Goal: Subscribe to service/newsletter

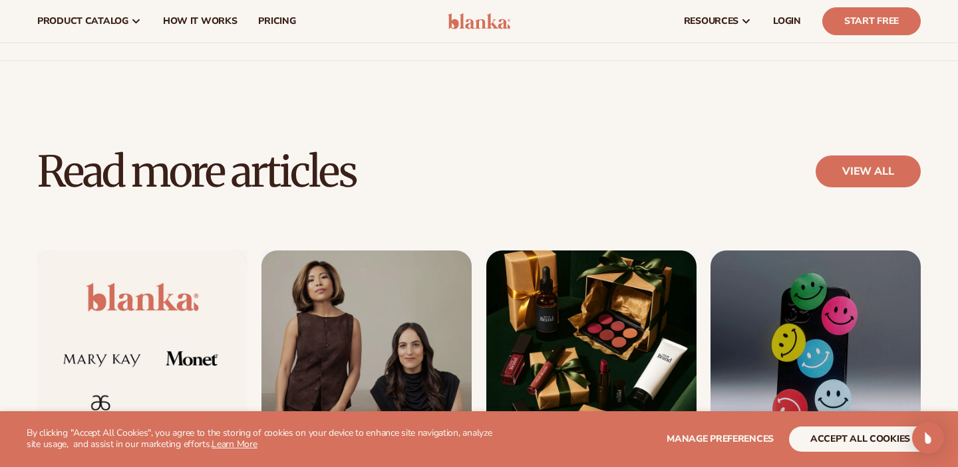
scroll to position [640, 0]
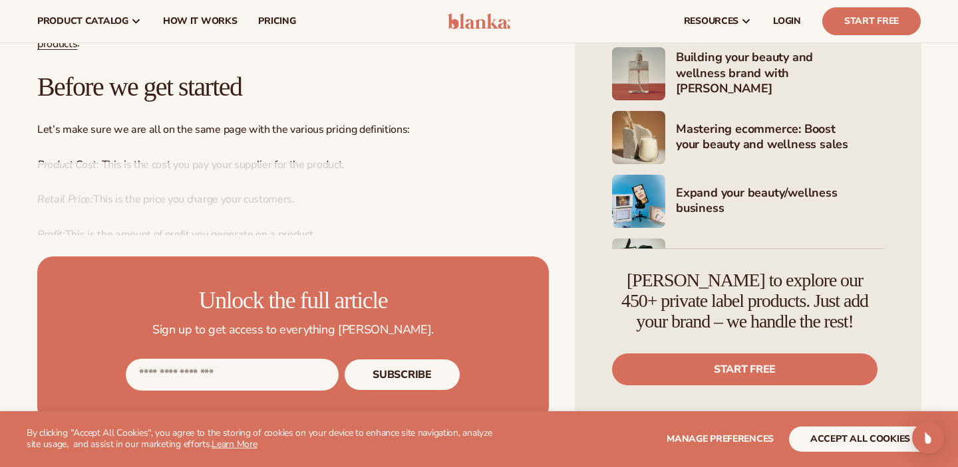
click at [177, 372] on input "Email address" at bounding box center [232, 375] width 213 height 32
type input "**********"
click at [392, 373] on button "Subscribe" at bounding box center [402, 375] width 116 height 32
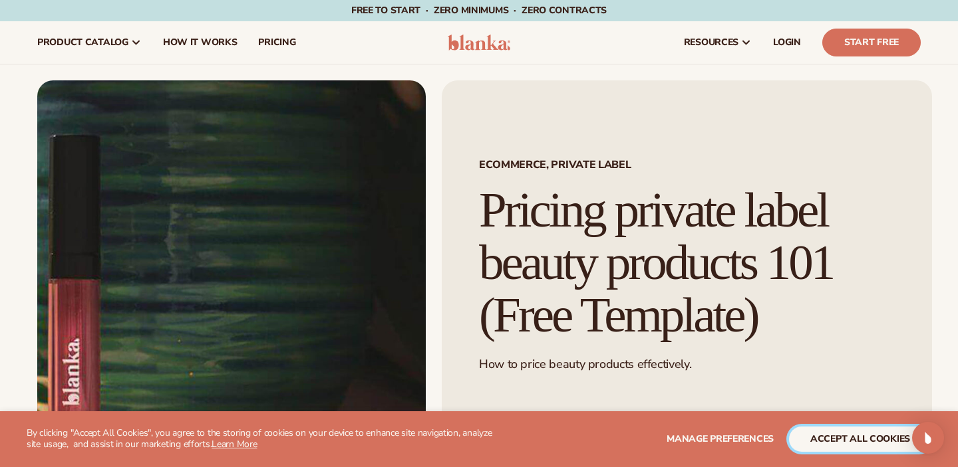
click at [864, 447] on button "accept all cookies" at bounding box center [860, 439] width 142 height 25
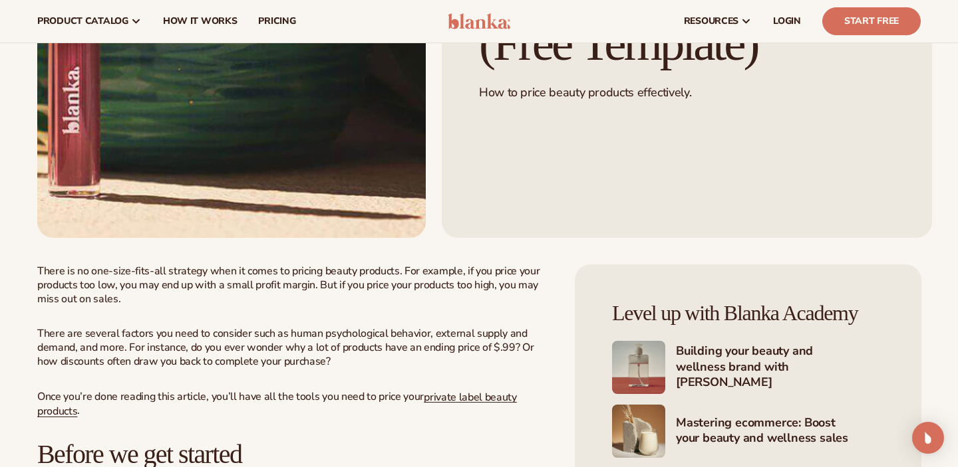
scroll to position [263, 0]
